Goal: Task Accomplishment & Management: Use online tool/utility

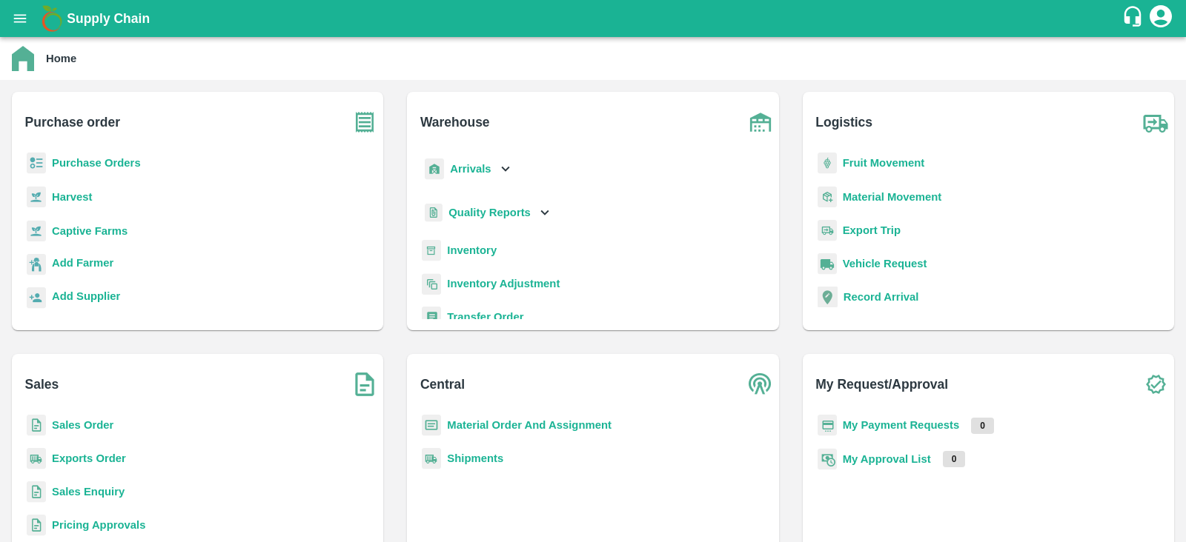
click at [99, 164] on b "Purchase Orders" at bounding box center [96, 163] width 89 height 12
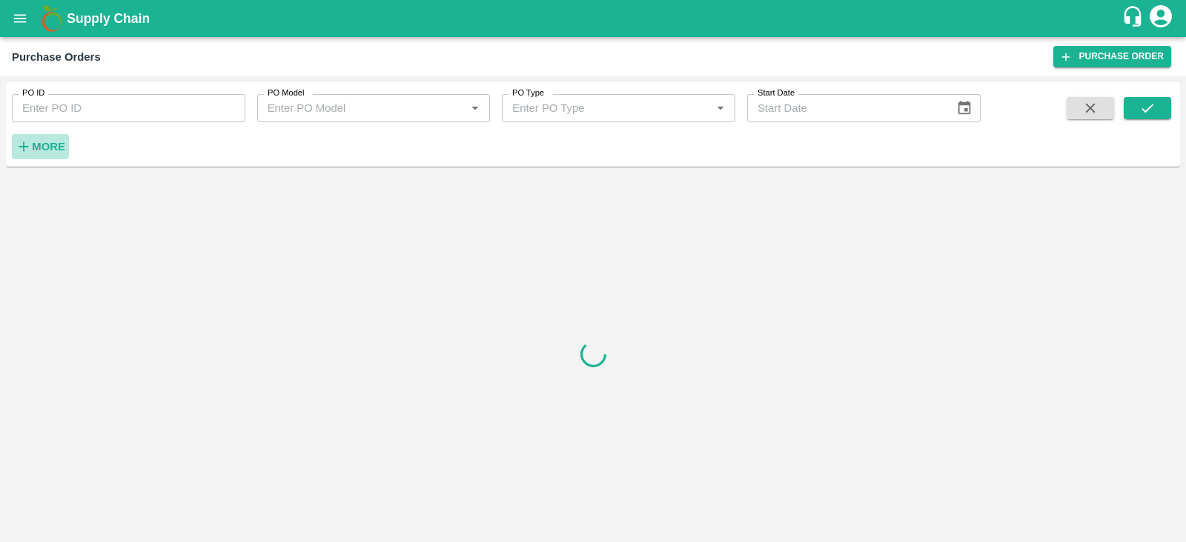
click at [61, 152] on strong "More" at bounding box center [48, 147] width 33 height 12
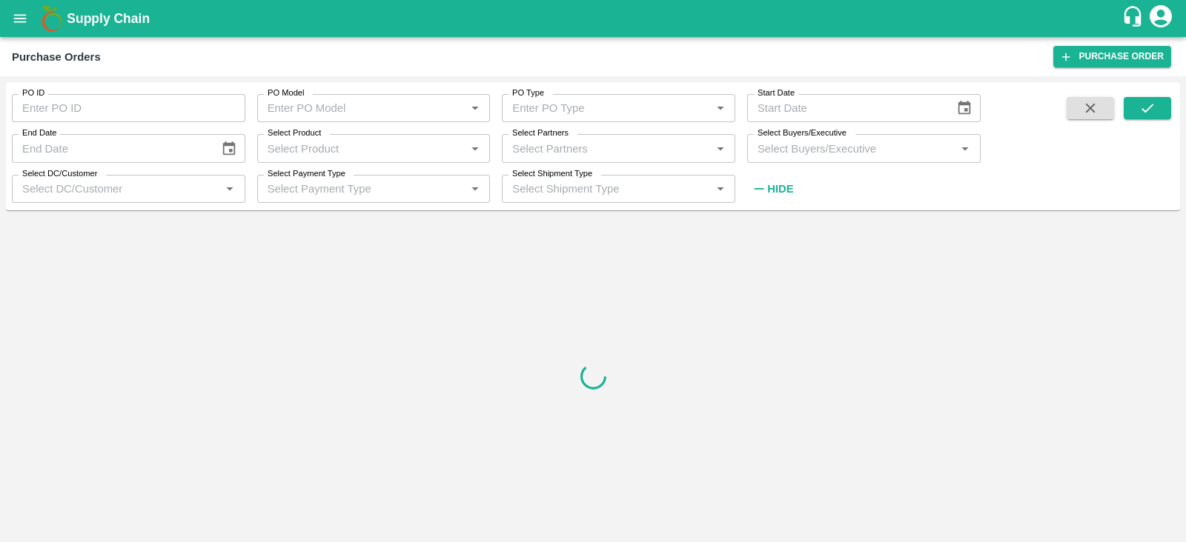
click at [786, 143] on input "Select Buyers/Executive" at bounding box center [851, 148] width 200 height 19
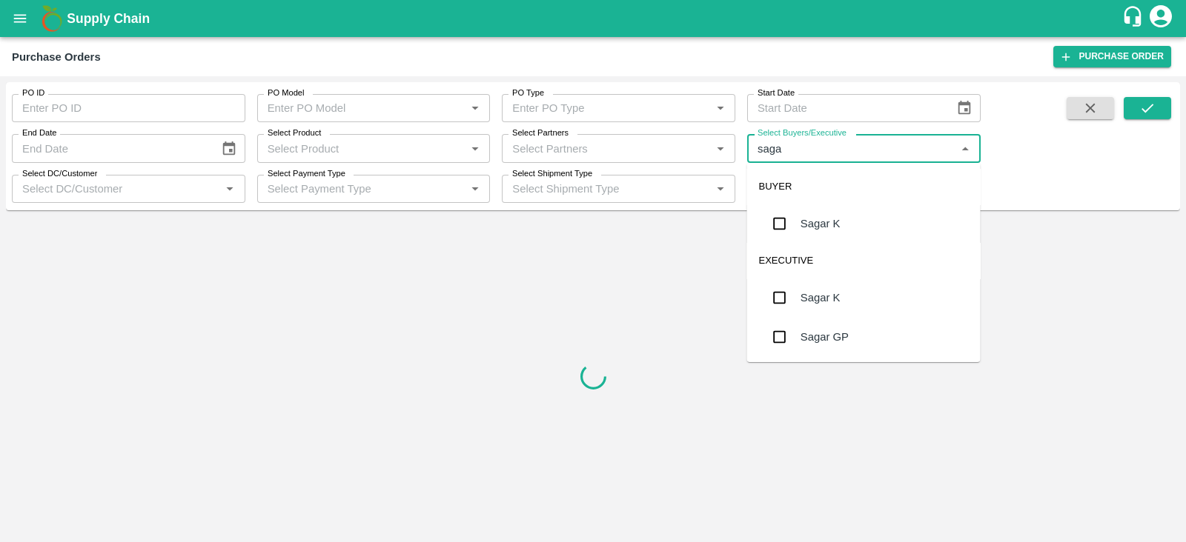
type input "sagar"
click at [786, 216] on input "checkbox" at bounding box center [780, 224] width 30 height 30
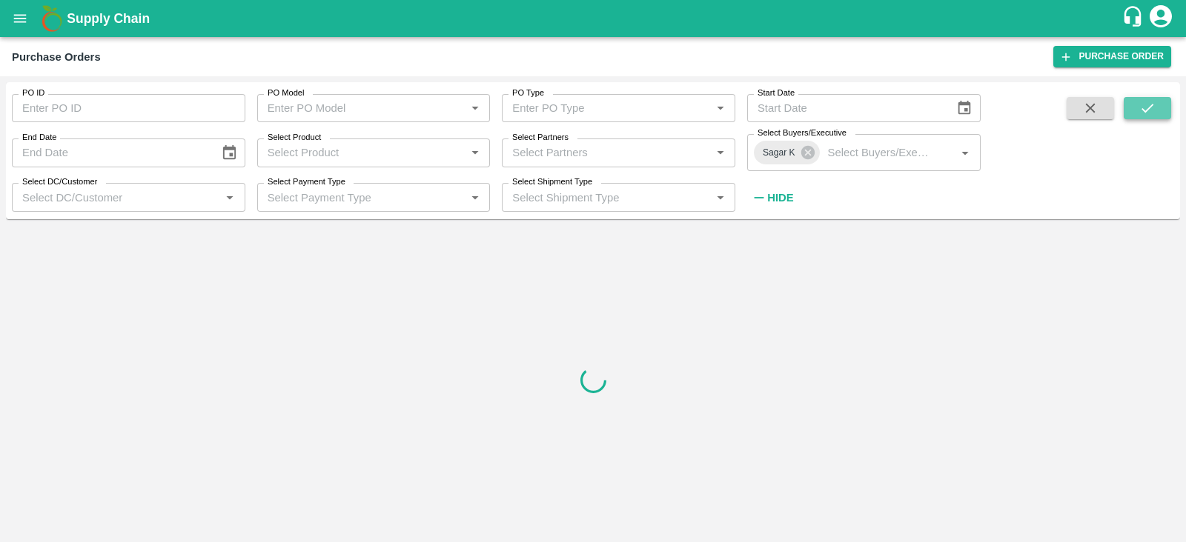
click at [1143, 105] on icon "submit" at bounding box center [1147, 108] width 16 height 16
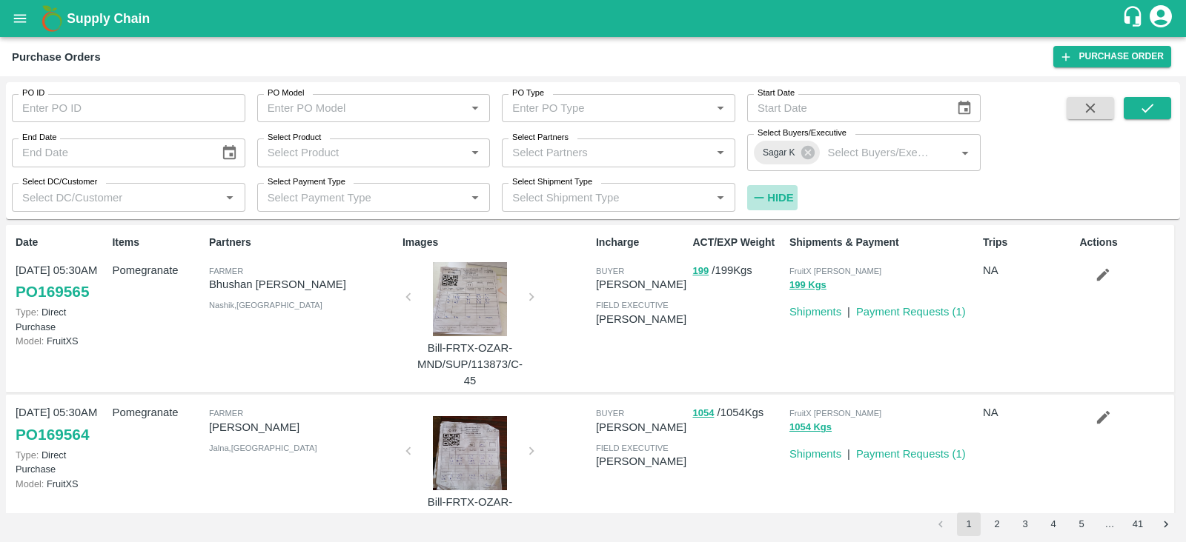
click at [778, 197] on strong "Hide" at bounding box center [780, 198] width 26 height 12
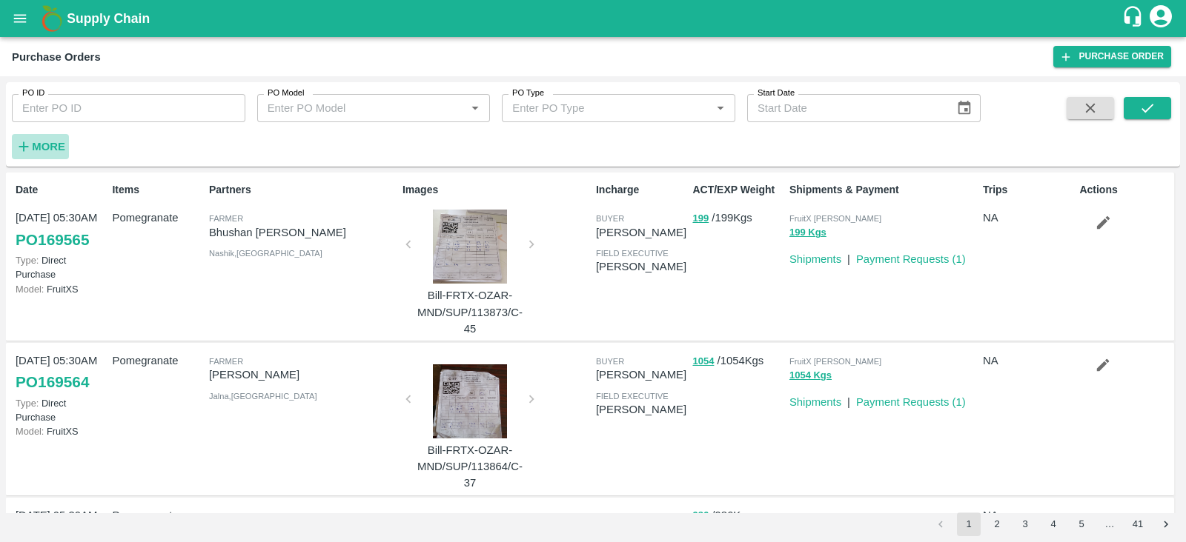
click at [34, 153] on h6 "More" at bounding box center [48, 146] width 33 height 19
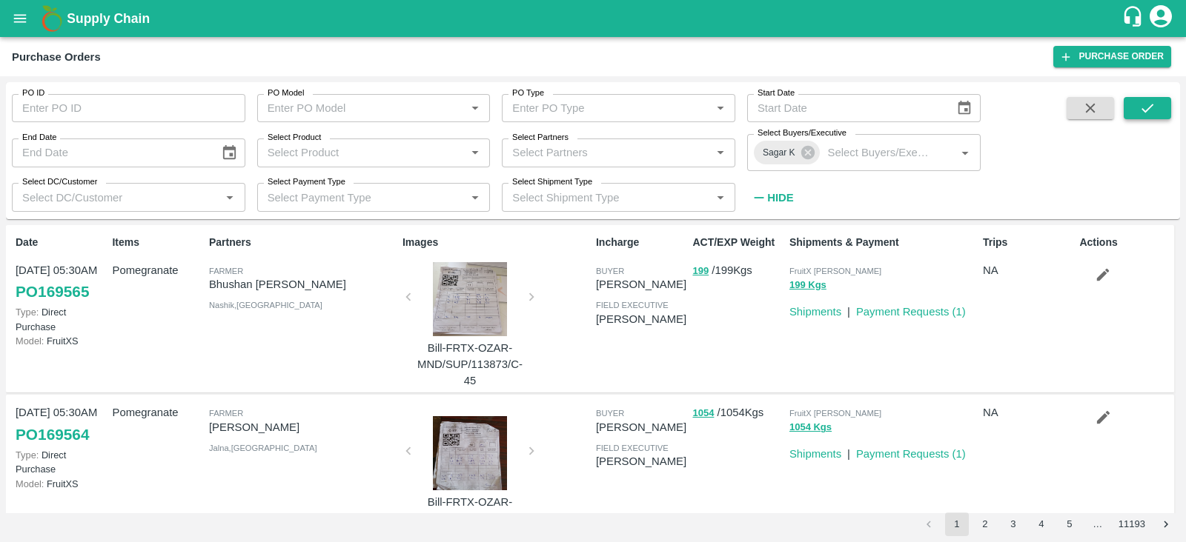
click at [1155, 110] on icon "submit" at bounding box center [1147, 108] width 16 height 16
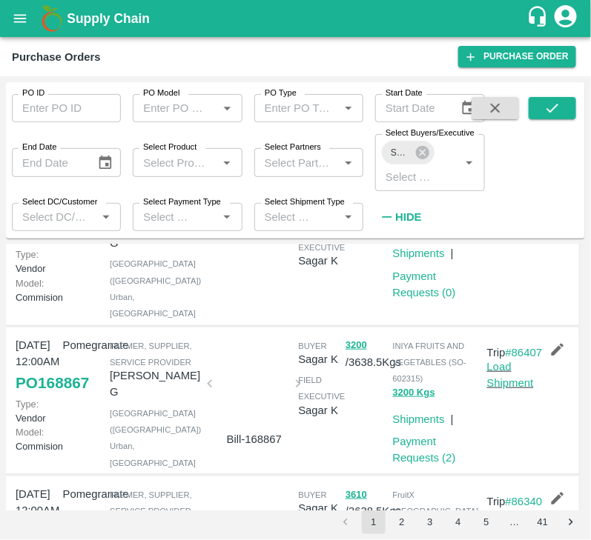
scroll to position [256, 0]
click at [425, 150] on icon at bounding box center [422, 153] width 16 height 16
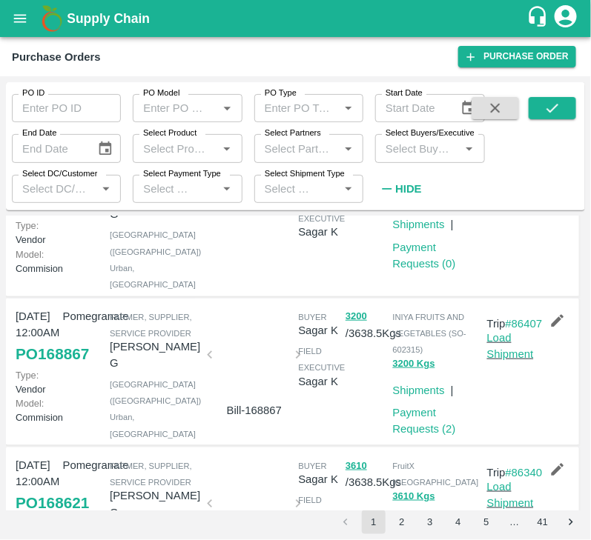
click at [422, 150] on input "Select Buyers/Executive" at bounding box center [417, 148] width 76 height 19
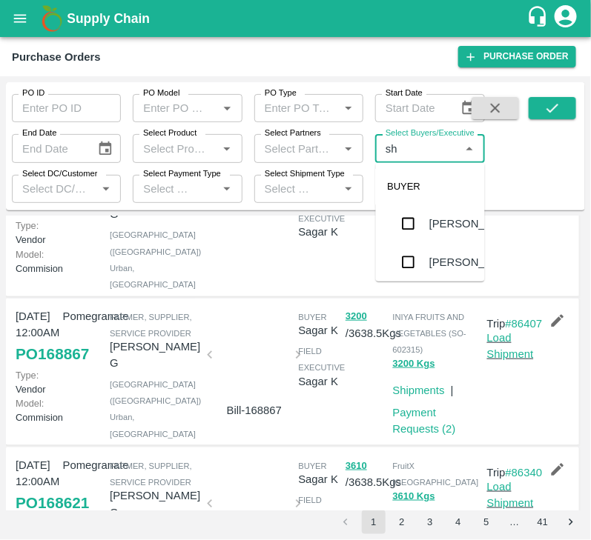
type input "s"
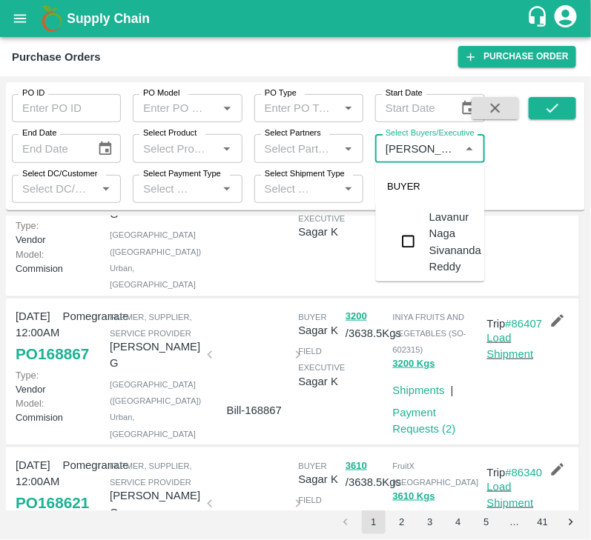
type input "lavanu"
click at [414, 236] on input "checkbox" at bounding box center [409, 242] width 30 height 30
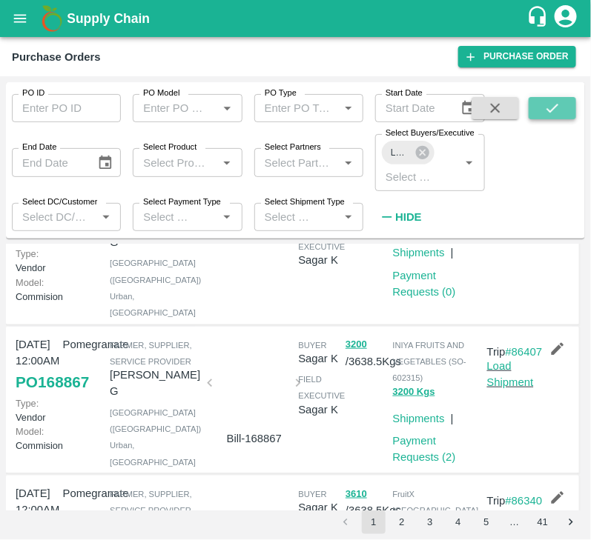
click at [549, 113] on icon "submit" at bounding box center [552, 108] width 16 height 16
